Goal: Submit feedback/report problem: Complete application form

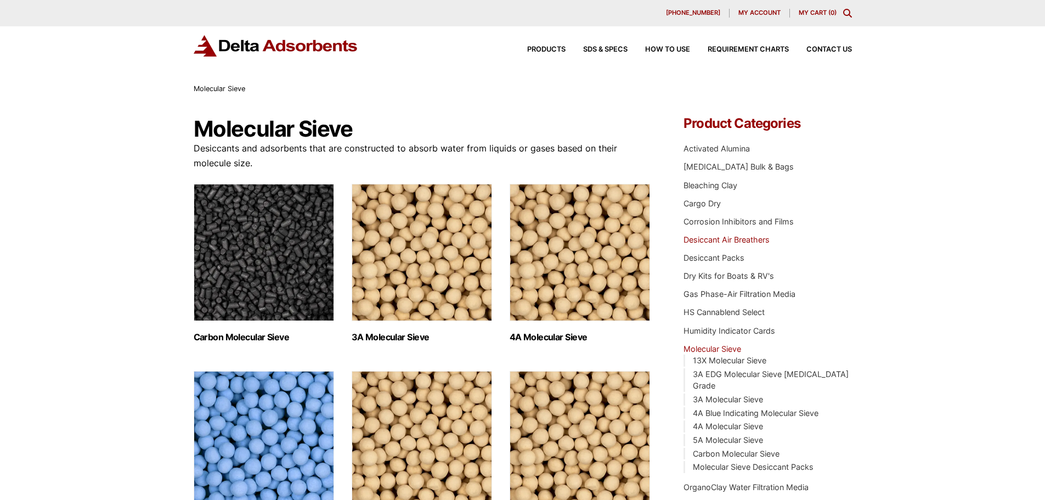
click at [731, 238] on link "Desiccant Air Breathers" at bounding box center [726, 239] width 86 height 9
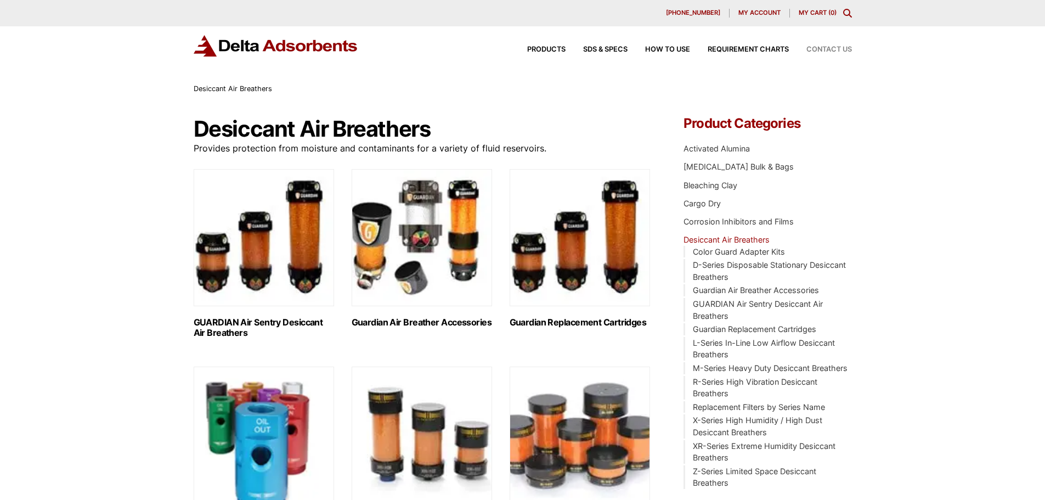
click at [834, 48] on span "Contact Us" at bounding box center [829, 49] width 46 height 7
click at [990, 84] on div "Desiccant Air Breathers" at bounding box center [522, 89] width 1045 height 12
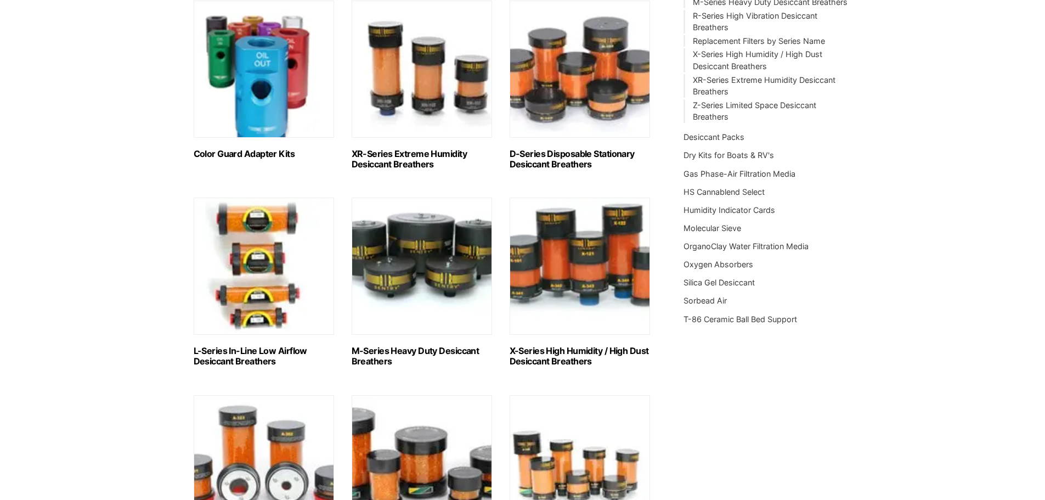
scroll to position [183, 0]
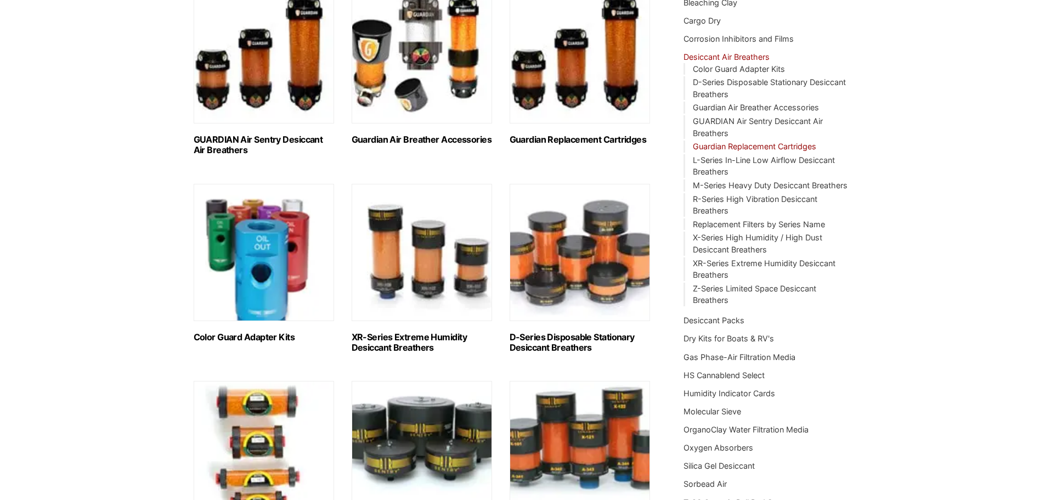
click at [772, 143] on link "Guardian Replacement Cartridges" at bounding box center [754, 145] width 123 height 9
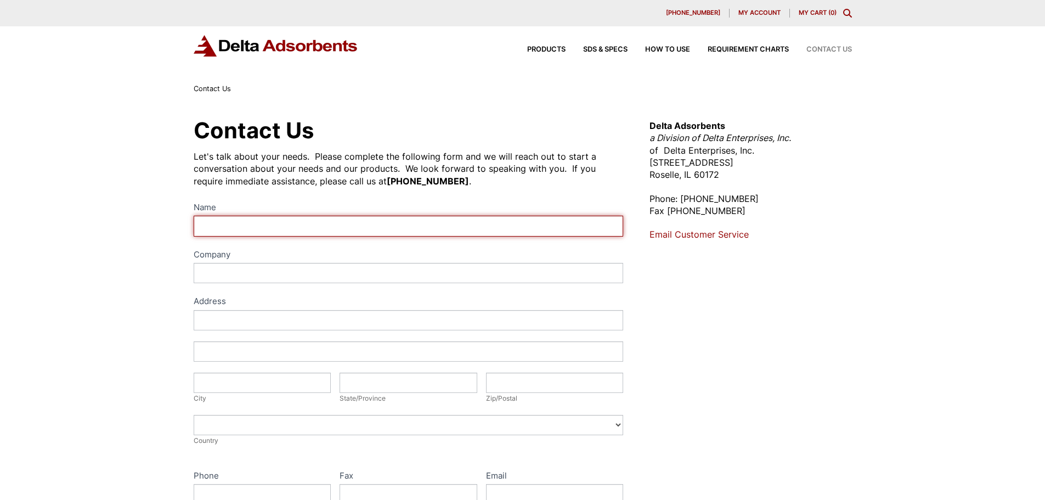
click at [212, 223] on input "Name" at bounding box center [409, 226] width 430 height 20
type input "[PERSON_NAME]"
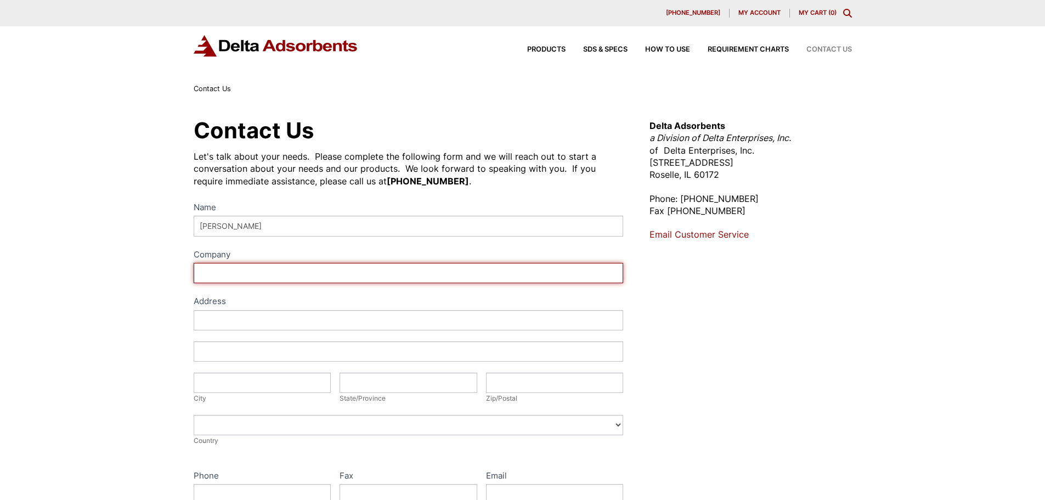
type input "Mech-Chem Associates, Inc."
type input "70 Deerfield Rd"
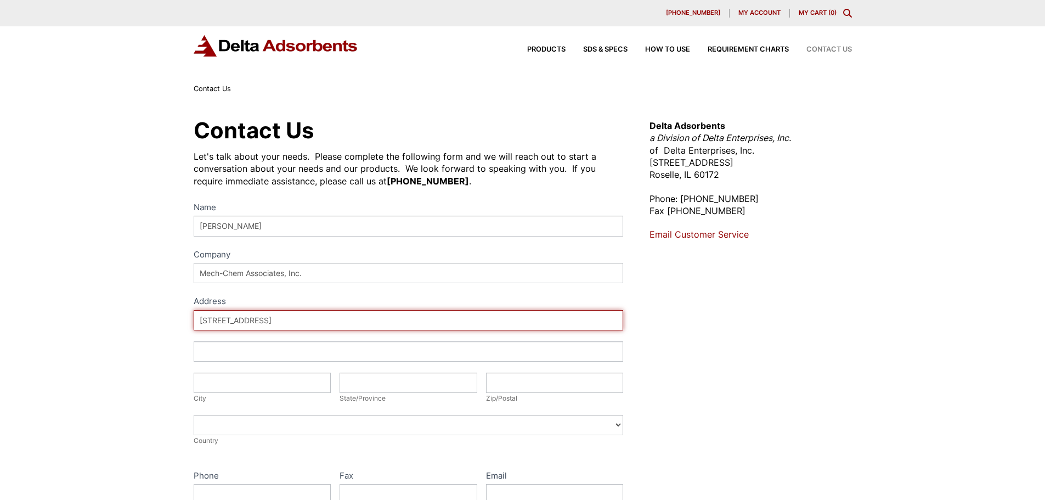
type input "Sharon"
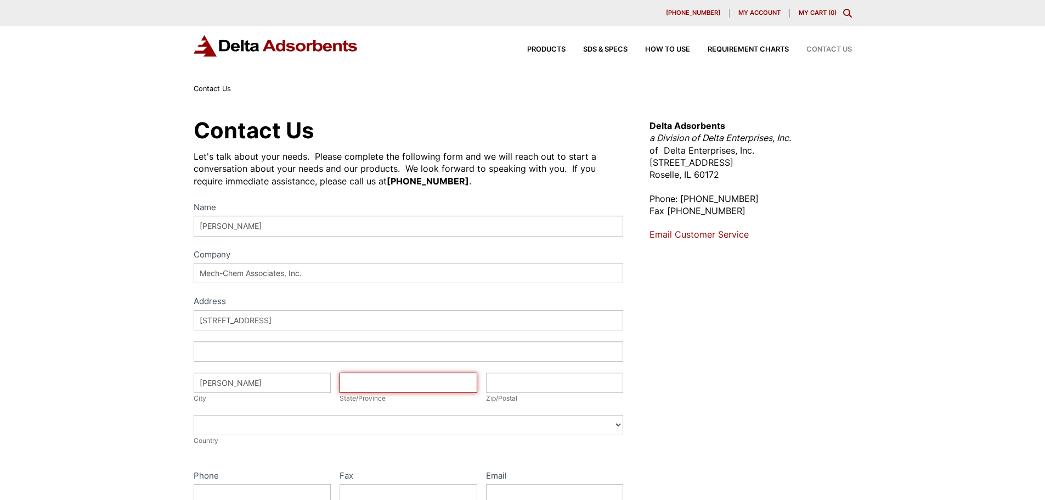
type input "MA"
type input "02067"
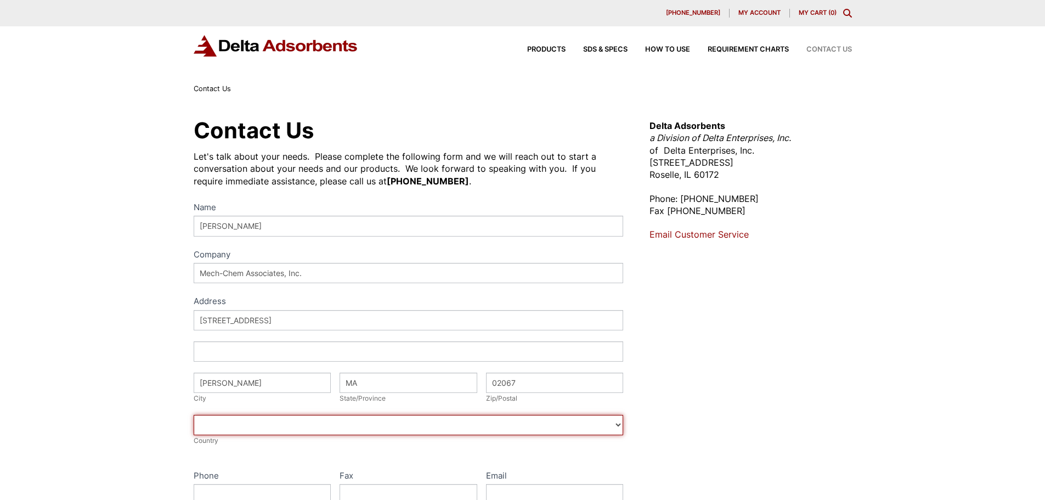
select select "[GEOGRAPHIC_DATA]"
type input "6178358291"
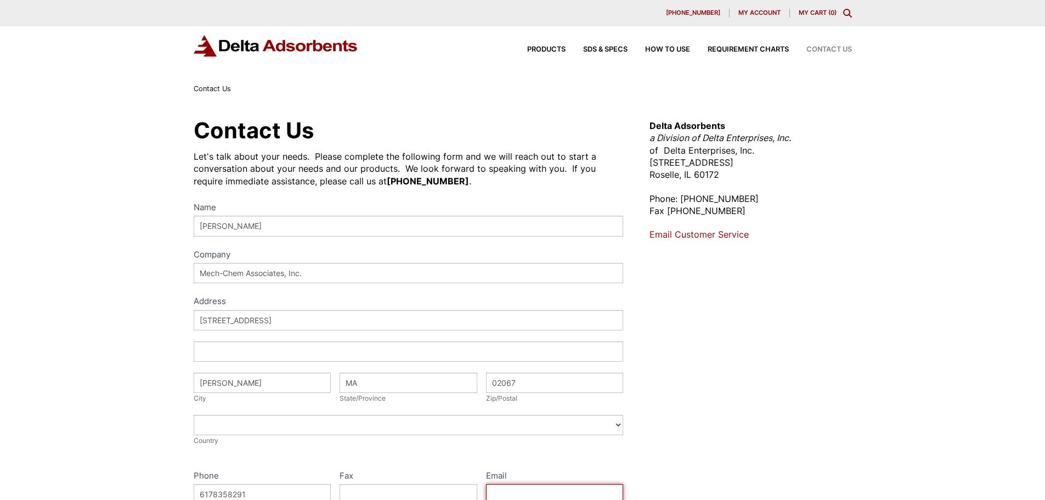
type input "dimatteo50@hotmail.com"
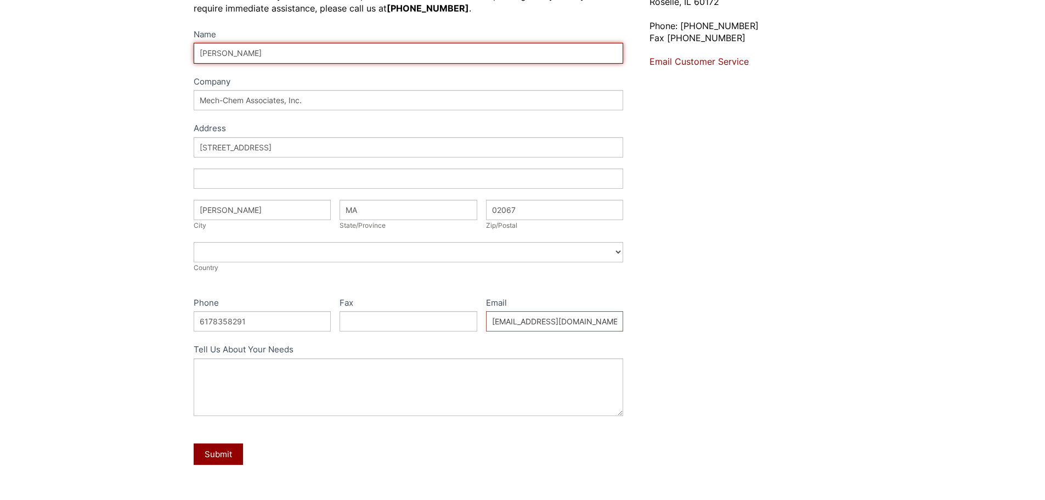
scroll to position [183, 0]
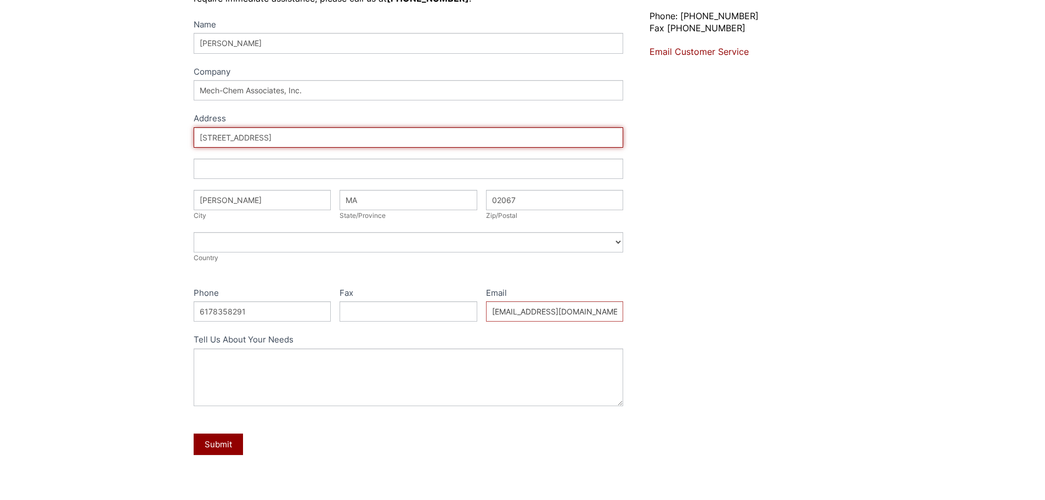
drag, startPoint x: 262, startPoint y: 138, endPoint x: 157, endPoint y: 127, distance: 105.3
click at [157, 127] on div "Contact Us Let's talk about your needs. Please complete the following form and …" at bounding box center [522, 213] width 1045 height 603
type input "[STREET_ADDRESS]"
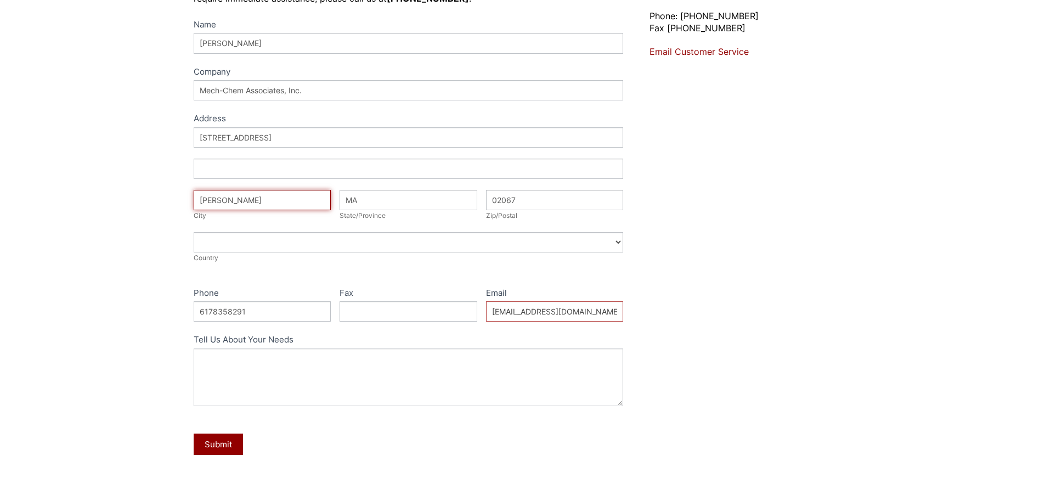
click at [271, 196] on input "Sharon" at bounding box center [263, 200] width 138 height 20
type input "[GEOGRAPHIC_DATA]"
click at [535, 199] on input "02067" at bounding box center [555, 200] width 138 height 20
type input "02056"
click at [594, 310] on input "dimatteo50@hotmail.com" at bounding box center [555, 311] width 138 height 20
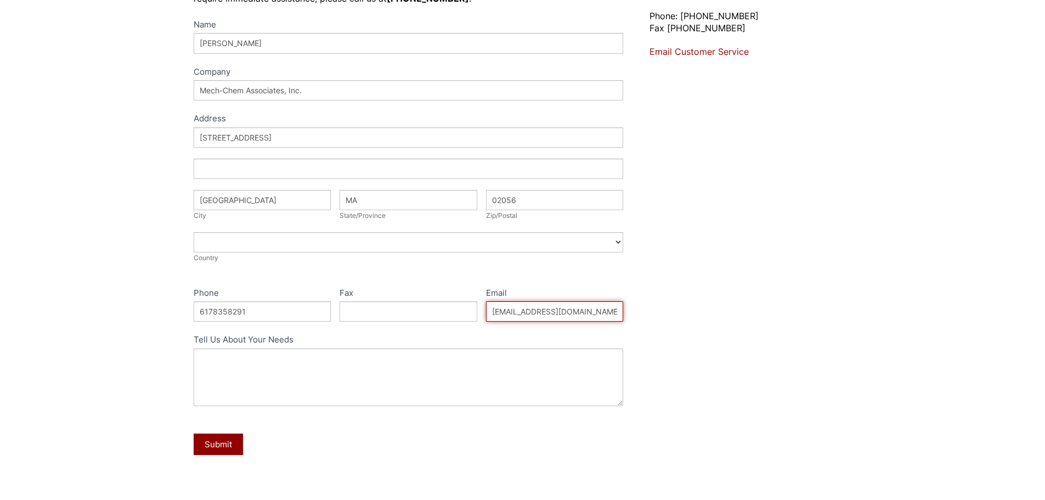
type input "rdimatteo@mech-chem.com"
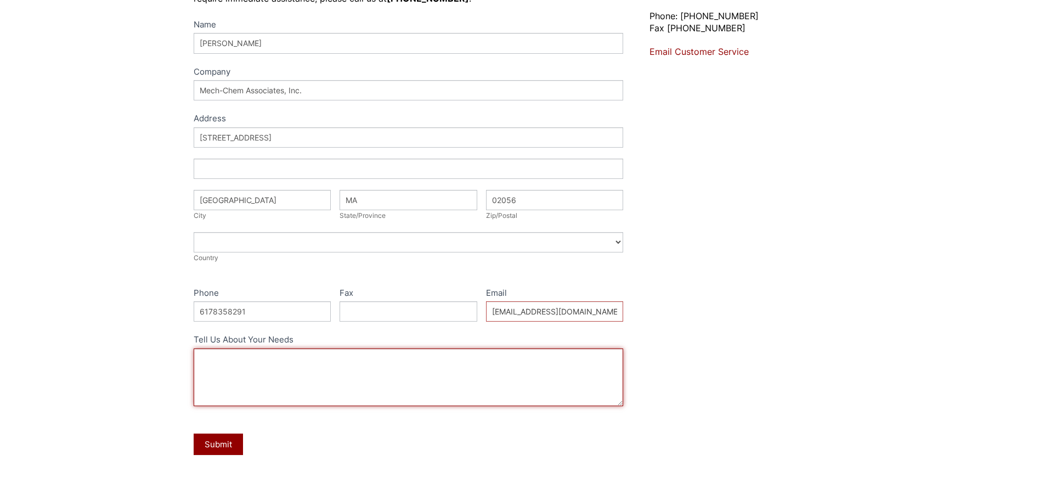
click at [203, 350] on textarea "Tell Us About Your Needs" at bounding box center [409, 377] width 430 height 58
click at [256, 358] on textarea "We have severa tanks" at bounding box center [409, 377] width 430 height 58
click at [290, 358] on textarea "We have several tanks" at bounding box center [409, 377] width 430 height 58
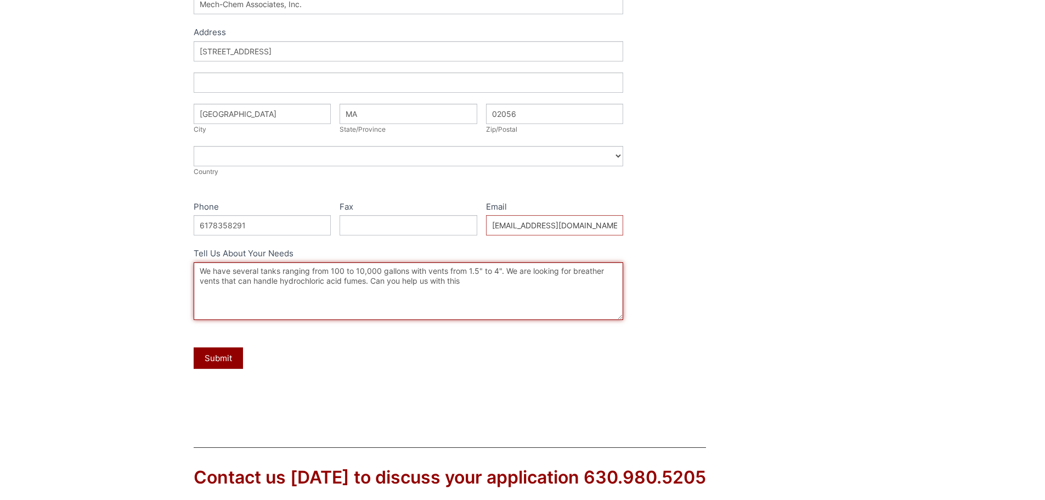
scroll to position [258, 0]
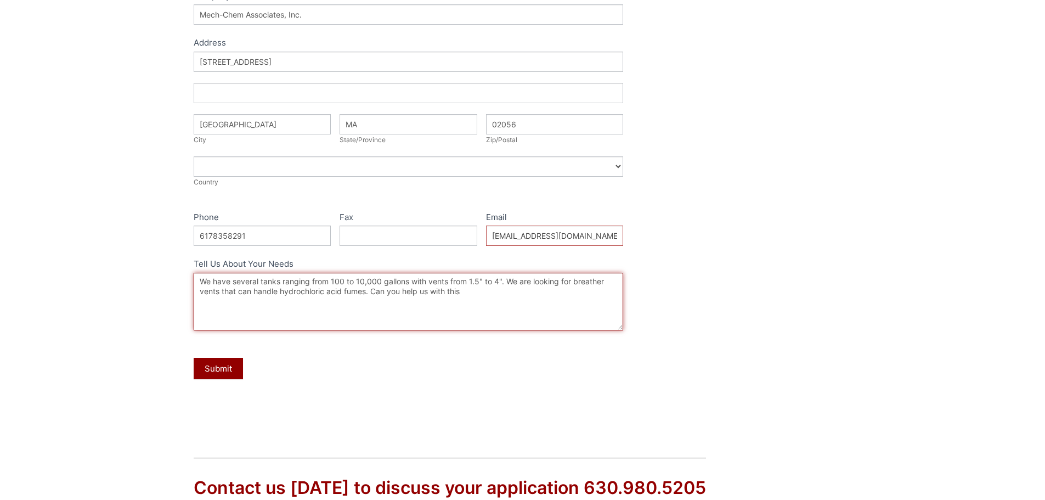
click at [366, 291] on textarea "We have several tanks ranging from 100 to 10,000 gallons with vents from 1.5" t…" at bounding box center [409, 302] width 430 height 58
click at [586, 288] on textarea "We have several tanks ranging from 100 to 10,000 gallons with vents from 1.5" t…" at bounding box center [409, 302] width 430 height 58
type textarea "We have several tanks ranging from 100 to 10,000 gallons with vents from 1.5" t…"
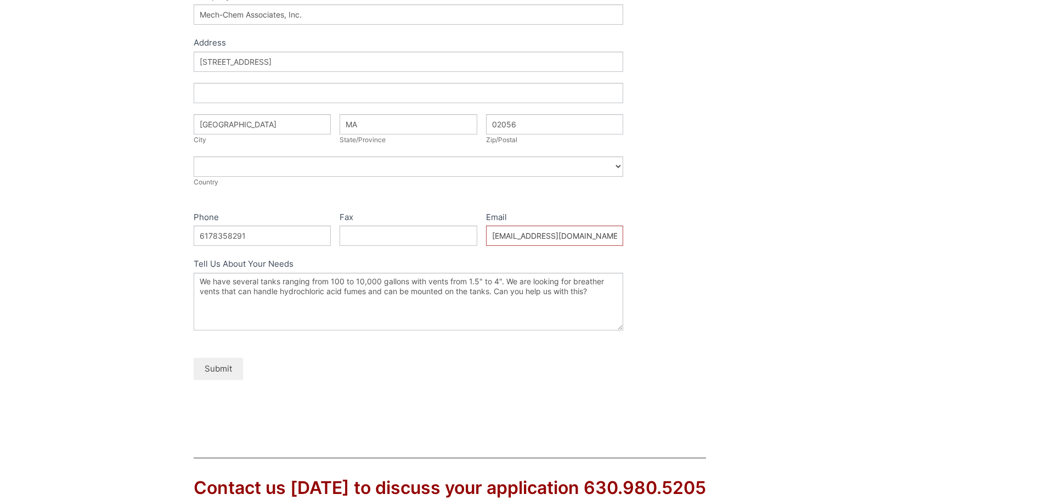
click at [223, 366] on button "Submit" at bounding box center [218, 368] width 49 height 21
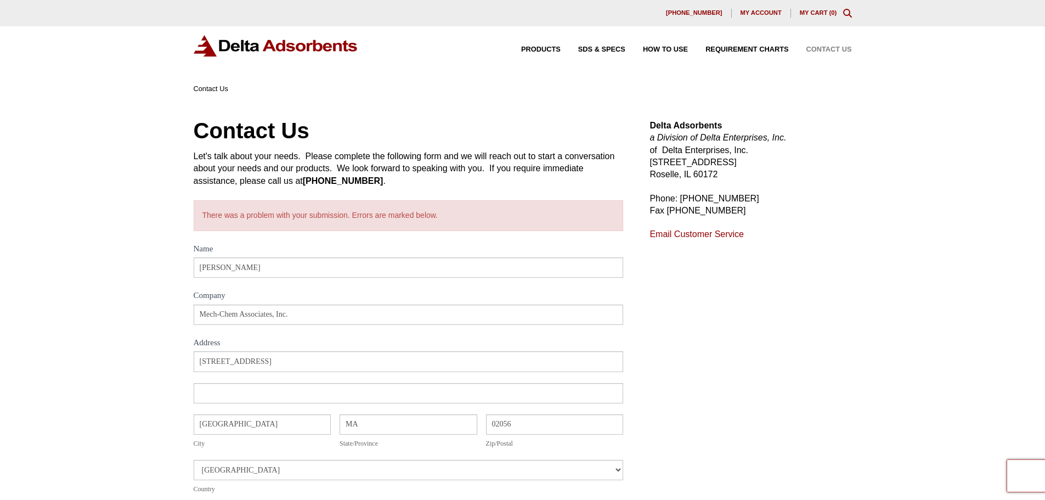
click at [929, 98] on div "Contact Us Let's talk about your needs. Please complete the following form and …" at bounding box center [522, 427] width 1045 height 665
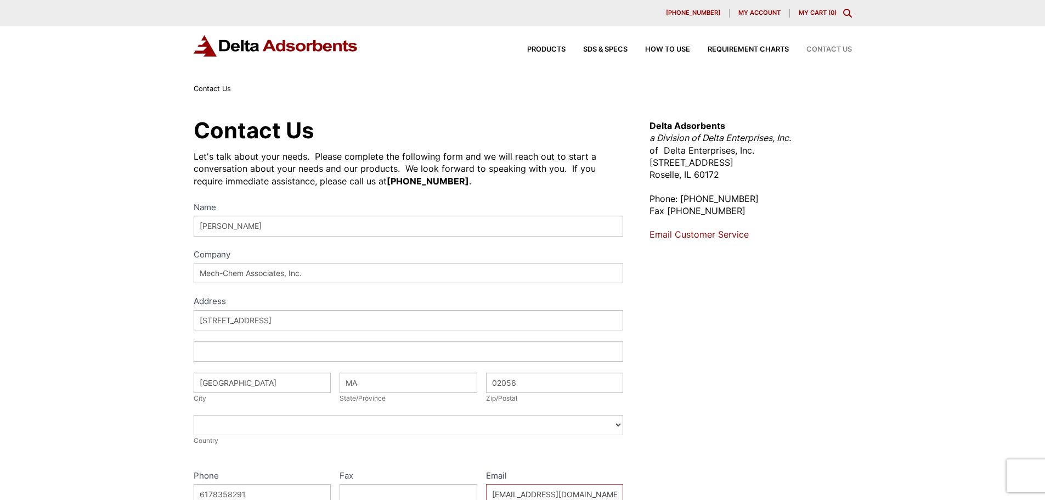
select select "[GEOGRAPHIC_DATA]"
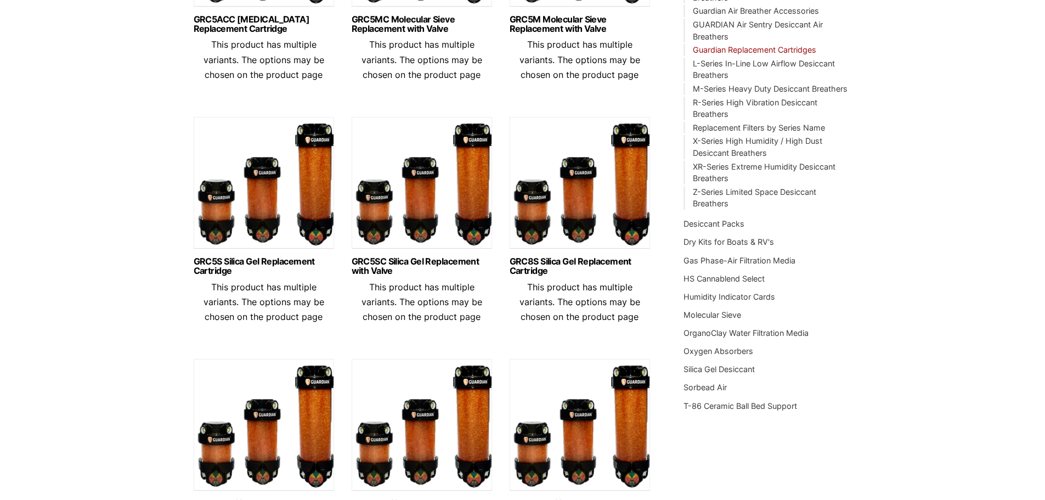
scroll to position [97, 0]
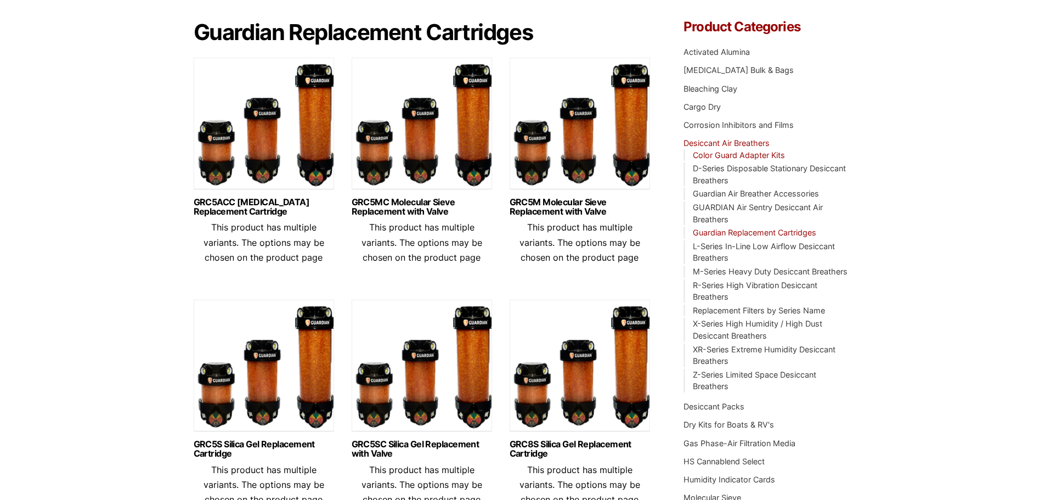
click at [753, 154] on link "Color Guard Adapter Kits" at bounding box center [739, 154] width 92 height 9
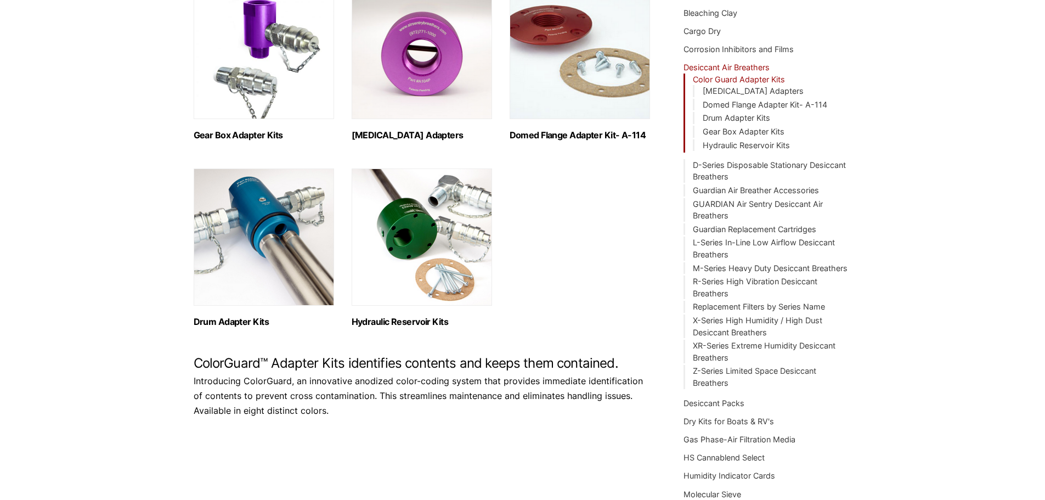
scroll to position [183, 0]
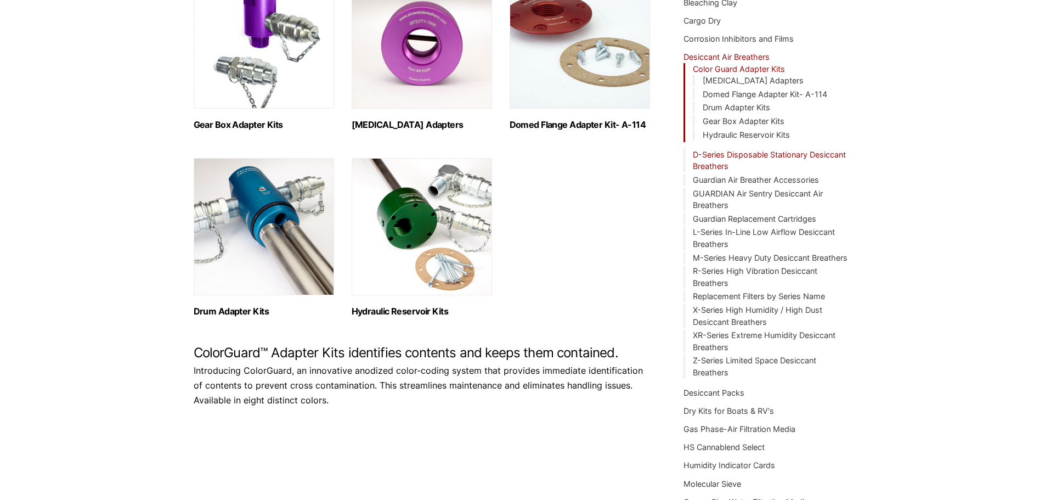
click at [763, 154] on link "D-Series Disposable Stationary Desiccant Breathers" at bounding box center [769, 160] width 153 height 21
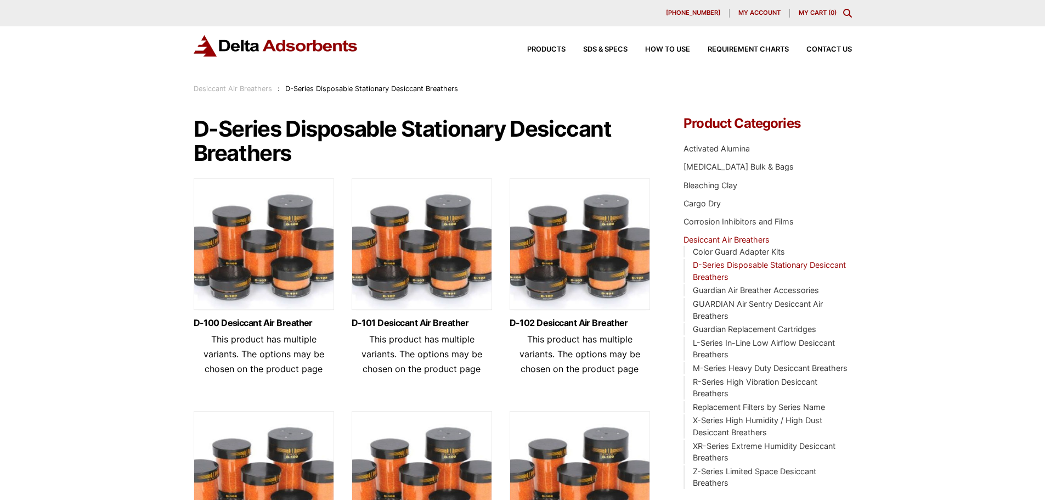
scroll to position [183, 0]
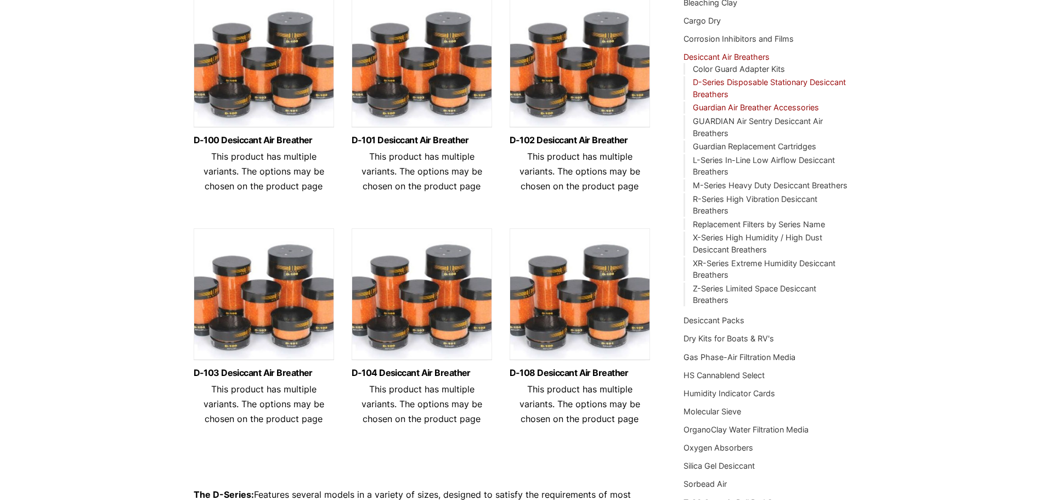
click at [790, 105] on link "Guardian Air Breather Accessories" at bounding box center [756, 107] width 126 height 9
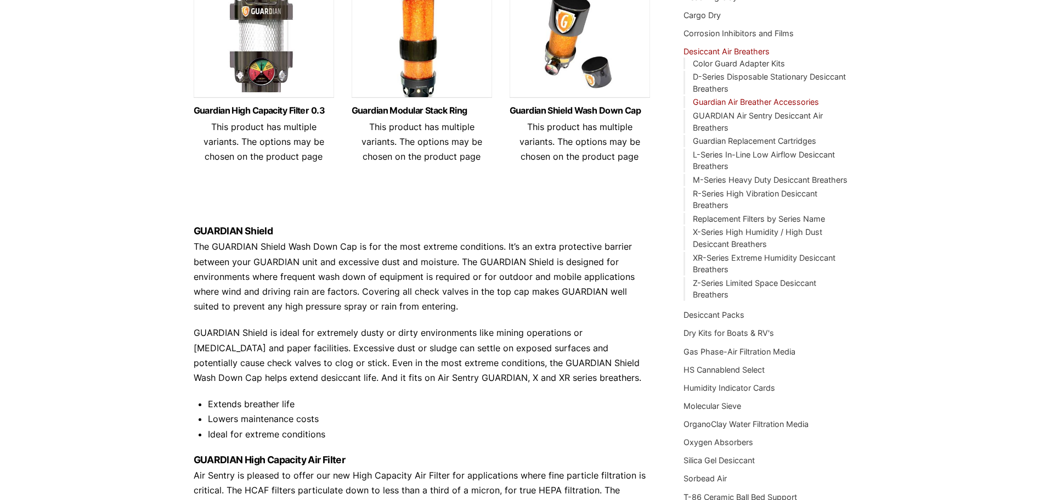
scroll to position [183, 0]
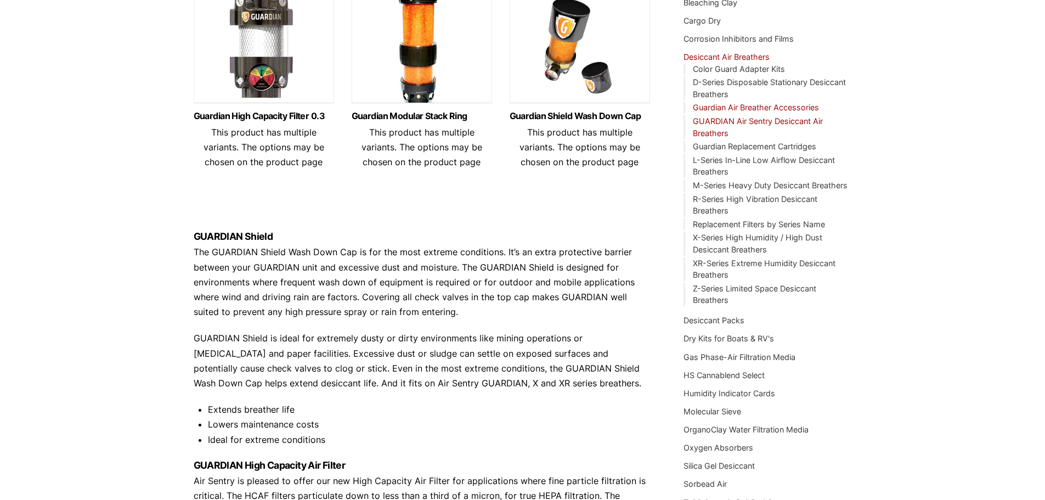
click at [719, 120] on link "GUARDIAN Air Sentry Desiccant Air Breathers" at bounding box center [758, 126] width 130 height 21
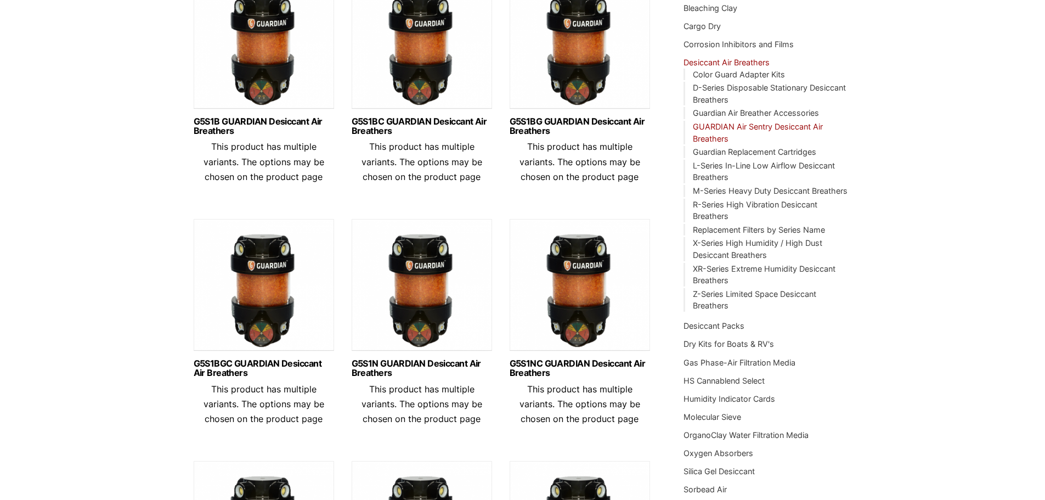
scroll to position [183, 0]
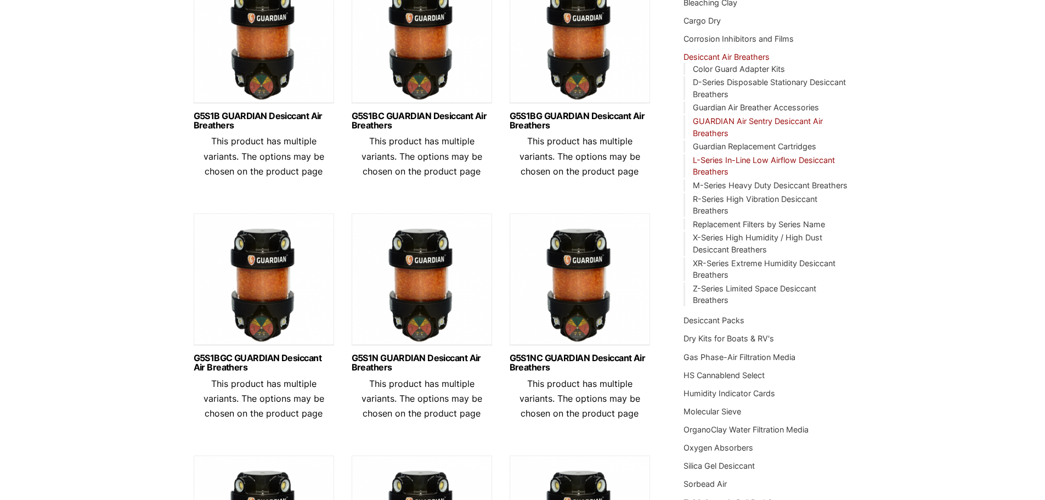
click at [769, 159] on link "L-Series In-Line Low Airflow Desiccant Breathers" at bounding box center [764, 165] width 142 height 21
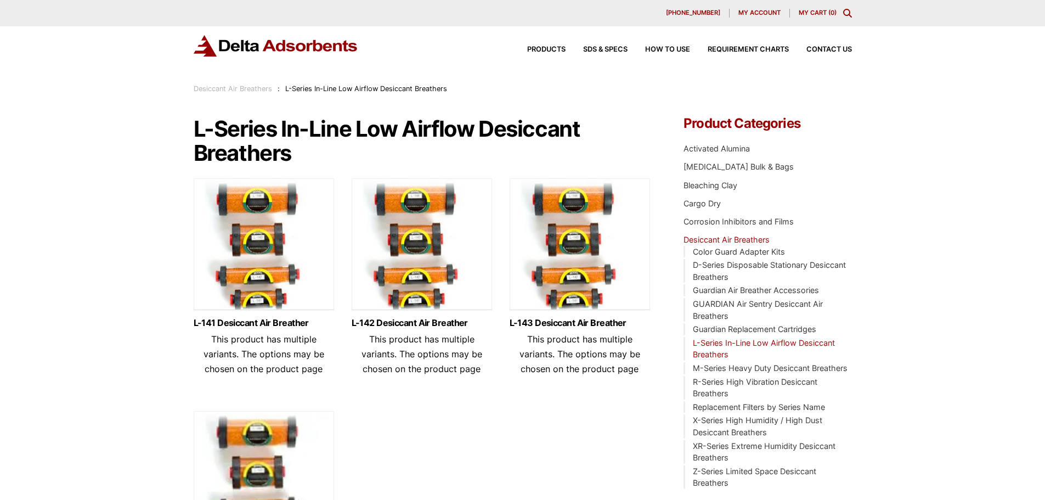
scroll to position [183, 0]
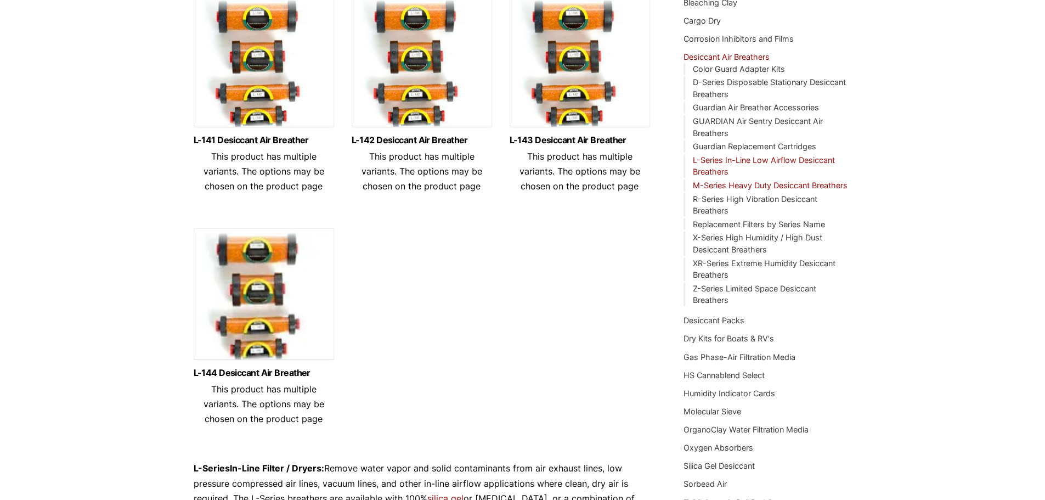
click at [762, 185] on link "M-Series Heavy Duty Desiccant Breathers" at bounding box center [770, 184] width 155 height 9
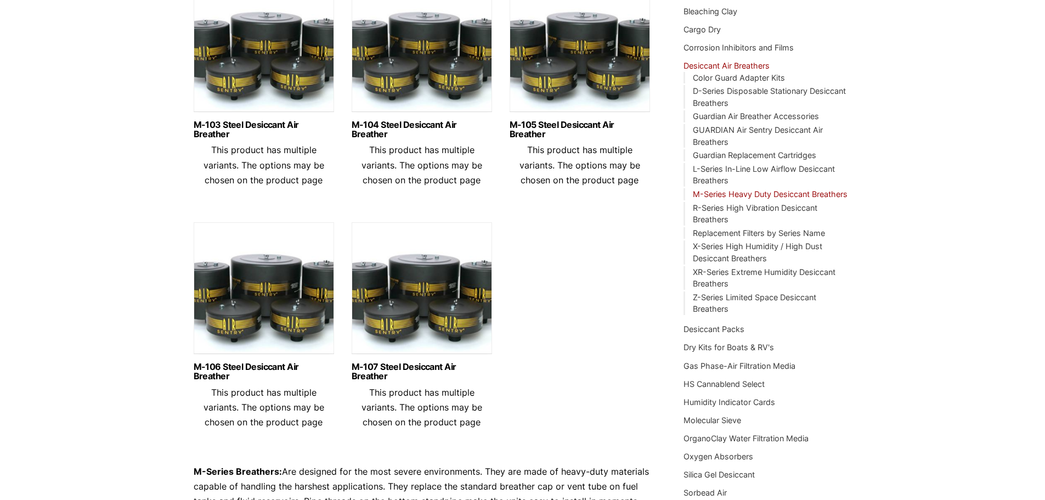
scroll to position [183, 0]
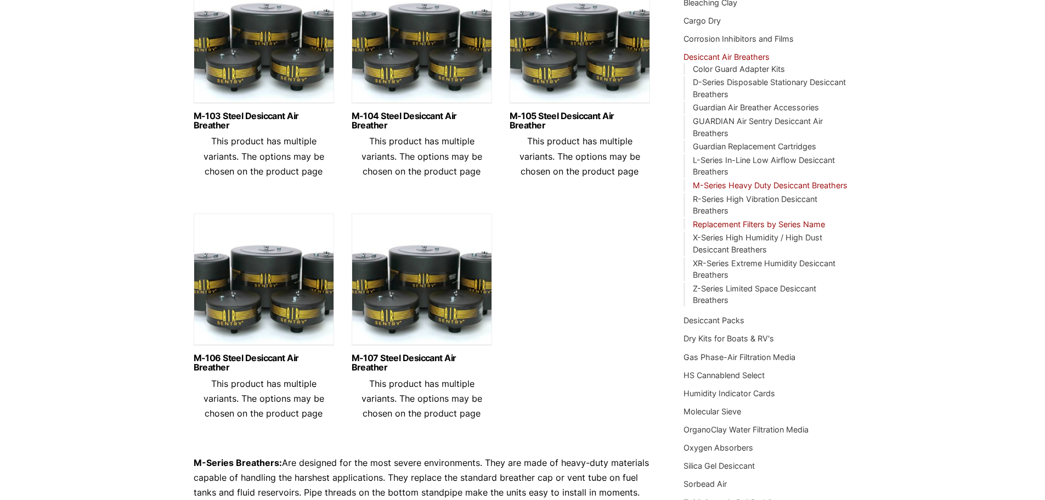
click at [766, 223] on link "Replacement Filters by Series Name" at bounding box center [759, 223] width 132 height 9
click at [762, 355] on link "Gas Phase-Air Filtration Media" at bounding box center [739, 356] width 112 height 9
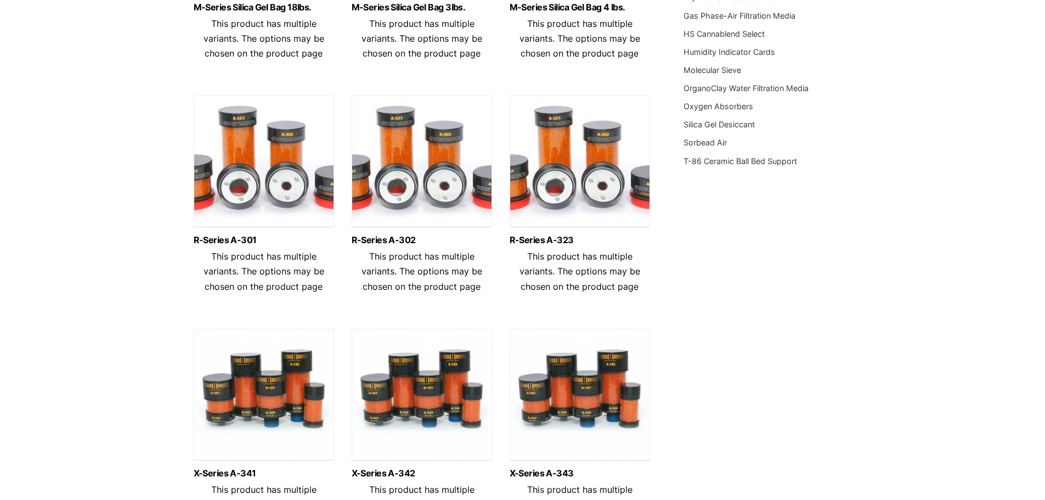
scroll to position [341, 0]
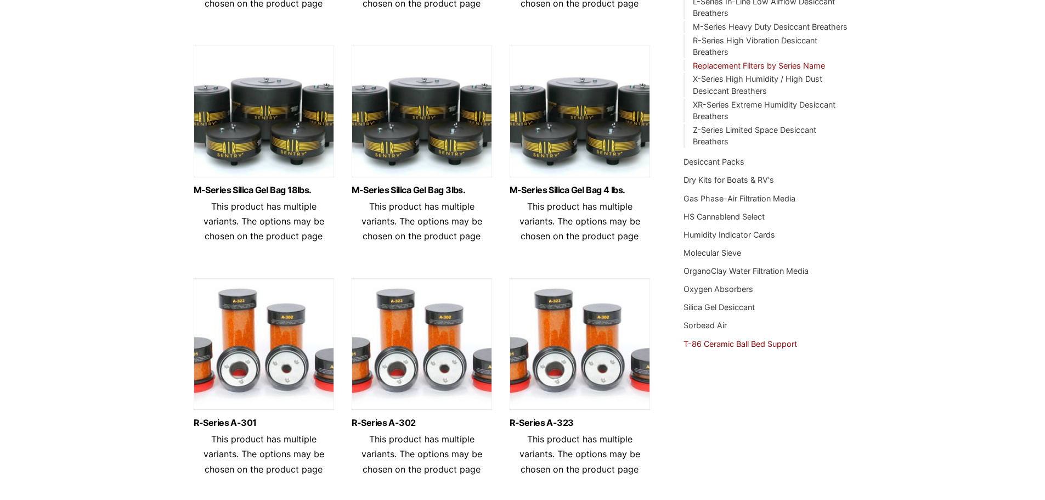
click at [741, 339] on link "T-86 Ceramic Ball Bed Support" at bounding box center [740, 343] width 114 height 9
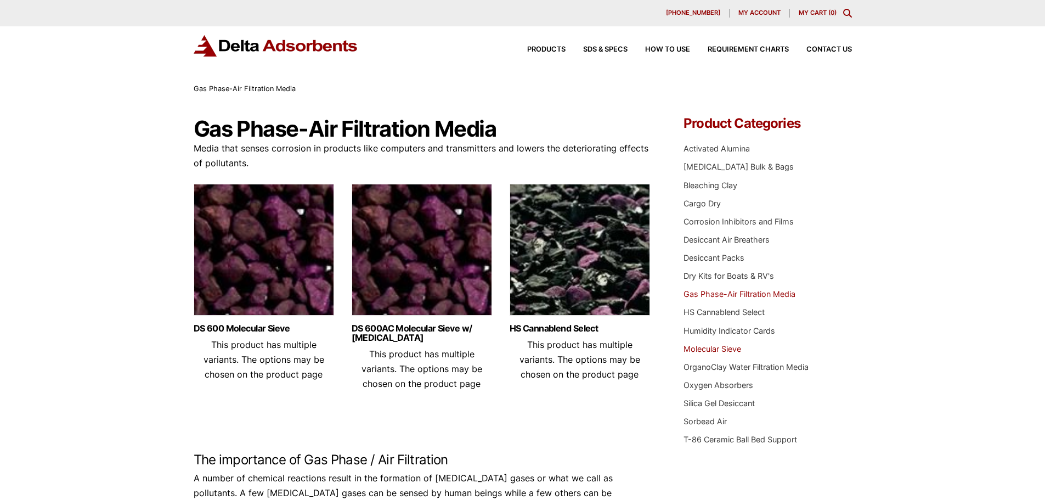
click at [734, 347] on link "Molecular Sieve" at bounding box center [712, 348] width 58 height 9
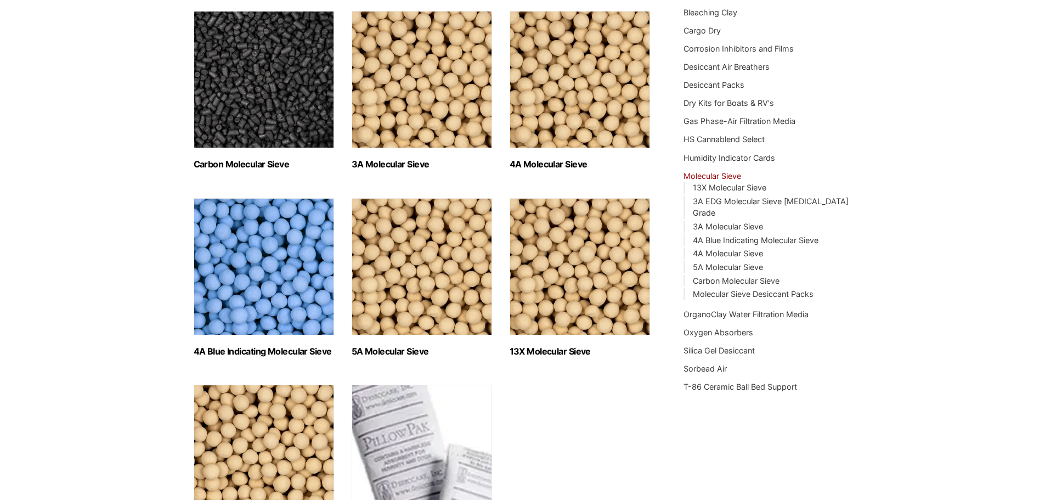
scroll to position [183, 0]
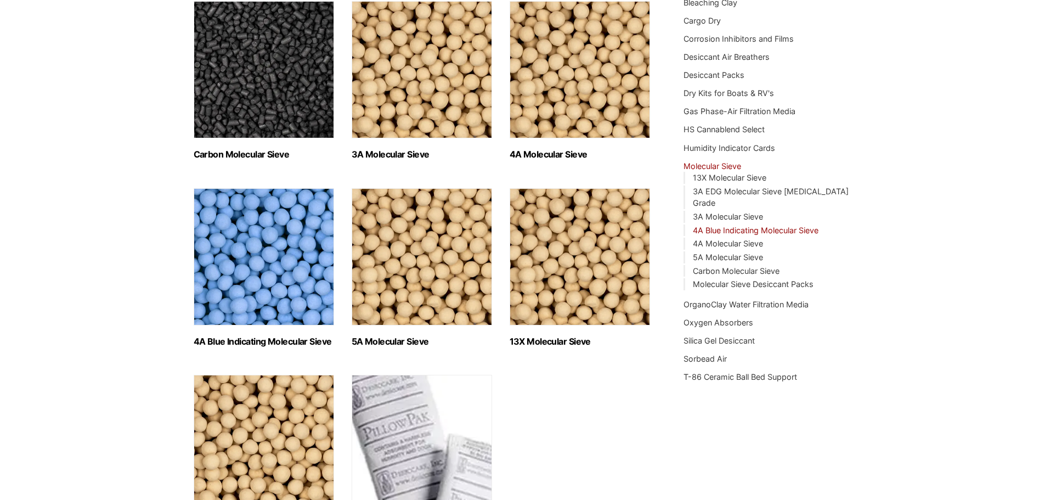
click at [750, 225] on link "4A Blue Indicating Molecular Sieve" at bounding box center [756, 229] width 126 height 9
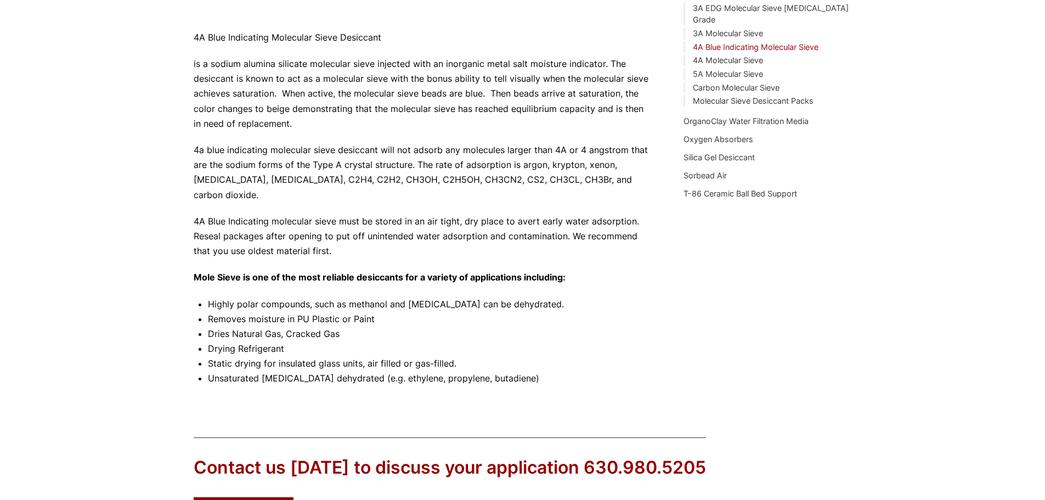
scroll to position [183, 0]
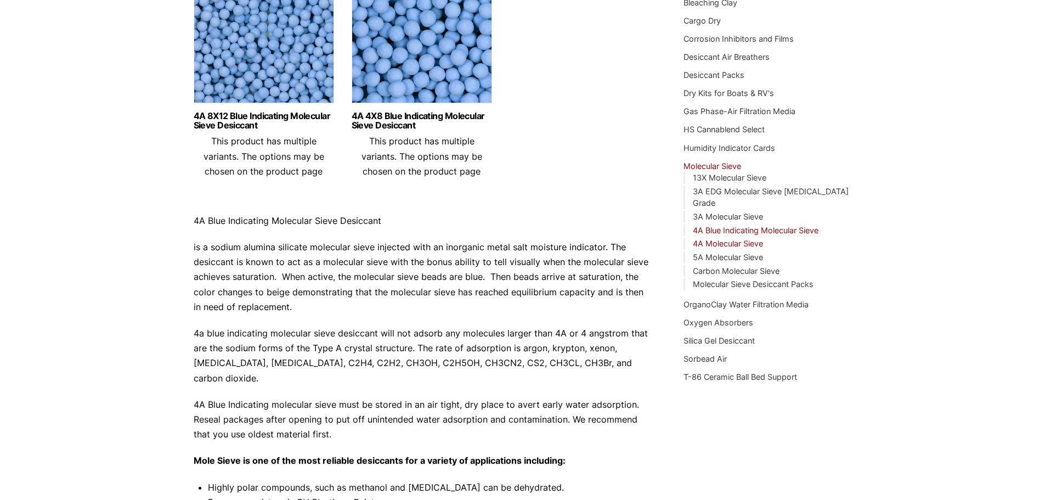
click at [746, 239] on link "4A Molecular Sieve" at bounding box center [728, 243] width 70 height 9
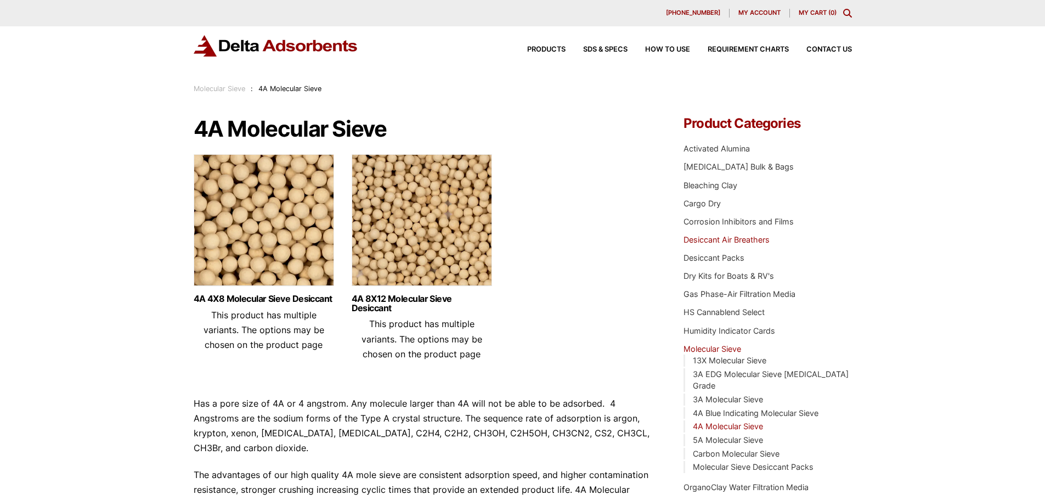
click at [745, 236] on link "Desiccant Air Breathers" at bounding box center [726, 239] width 86 height 9
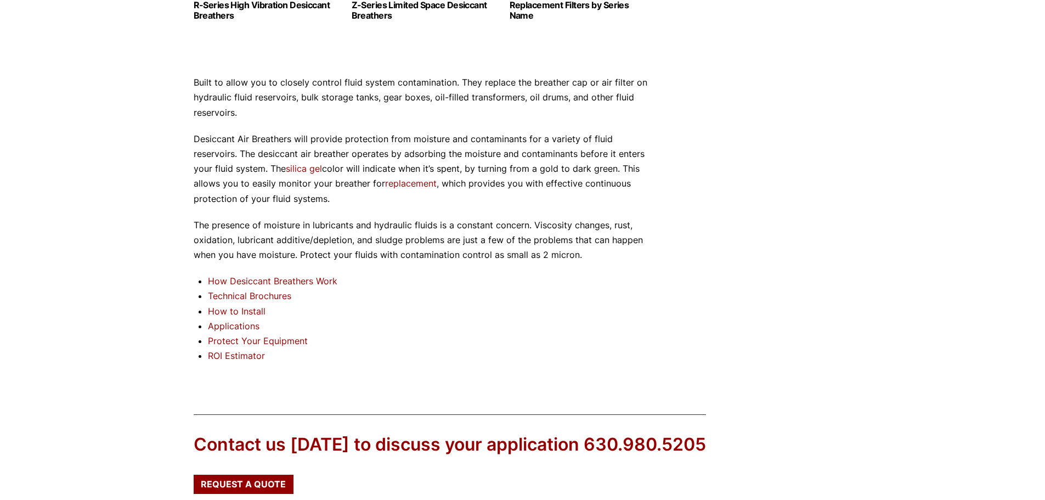
scroll to position [914, 0]
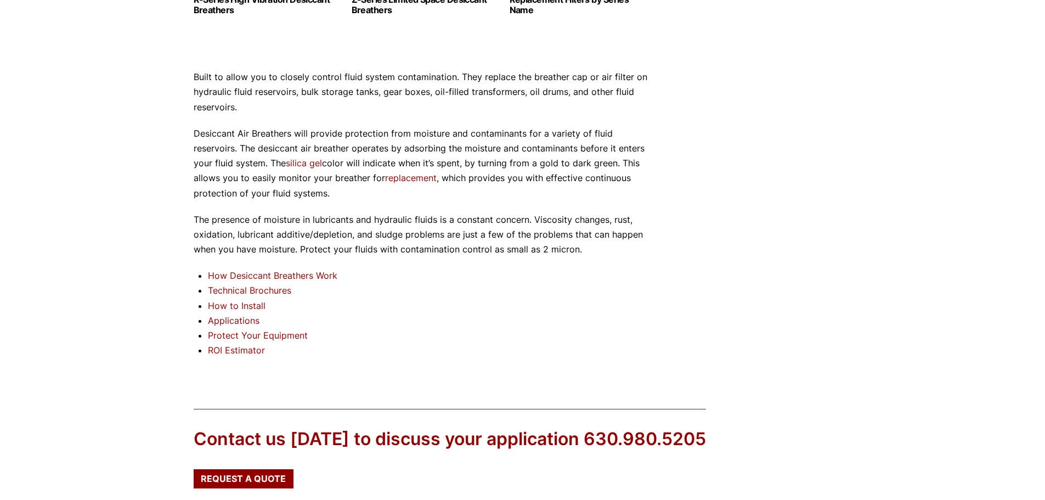
click at [286, 273] on link "How Desiccant Breathers Work" at bounding box center [272, 275] width 129 height 11
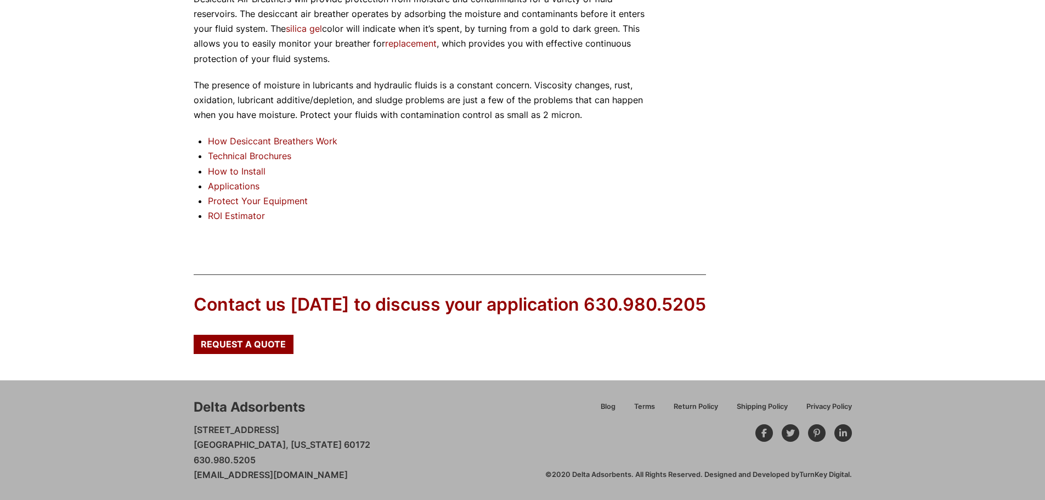
click at [243, 184] on link "Applications" at bounding box center [234, 185] width 52 height 11
